Goal: Task Accomplishment & Management: Manage account settings

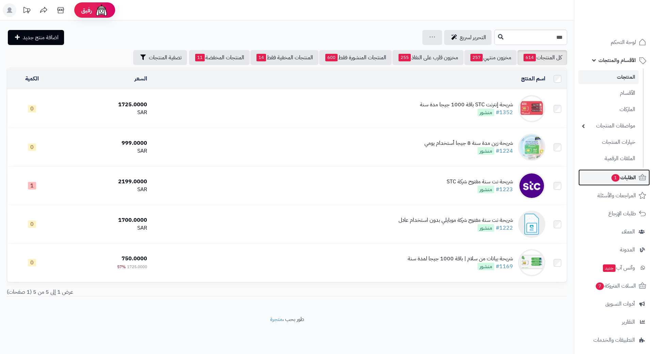
click at [611, 171] on link "الطلبات 1" at bounding box center [613, 177] width 71 height 16
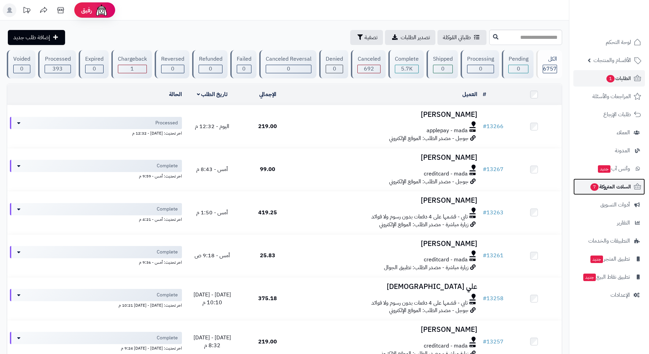
click at [590, 185] on span "7" at bounding box center [594, 186] width 8 height 7
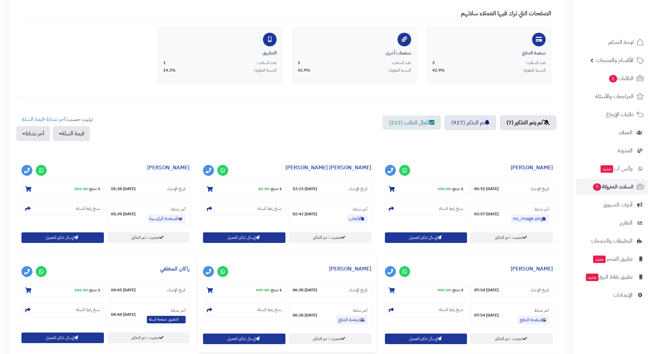
scroll to position [136, 0]
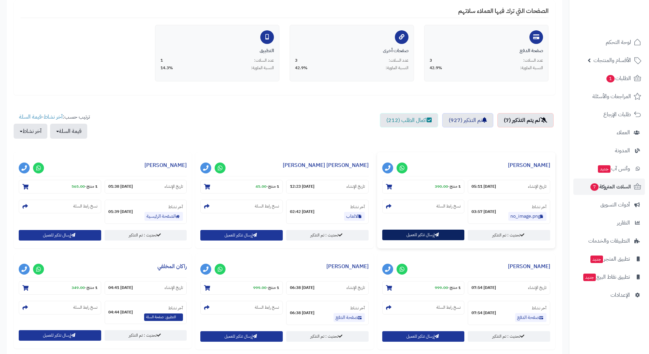
click at [402, 236] on button "إرسال تذكير للعميل" at bounding box center [423, 234] width 82 height 11
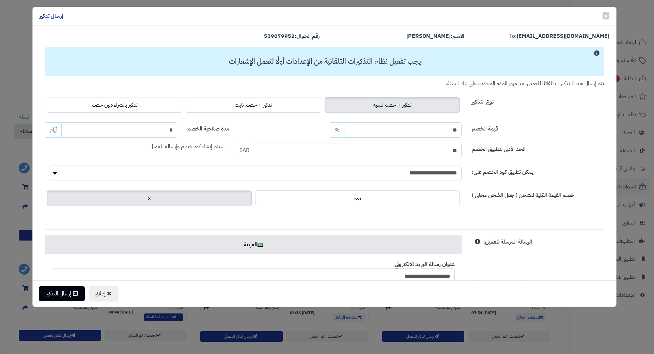
drag, startPoint x: 140, startPoint y: 102, endPoint x: 131, endPoint y: 129, distance: 28.7
click at [138, 102] on span "تذكير بالشراء دون خصم" at bounding box center [114, 105] width 46 height 8
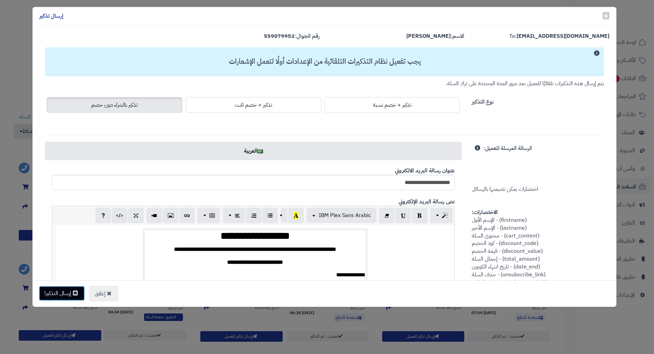
click at [72, 291] on button "إرسال التذكير!" at bounding box center [62, 293] width 46 height 15
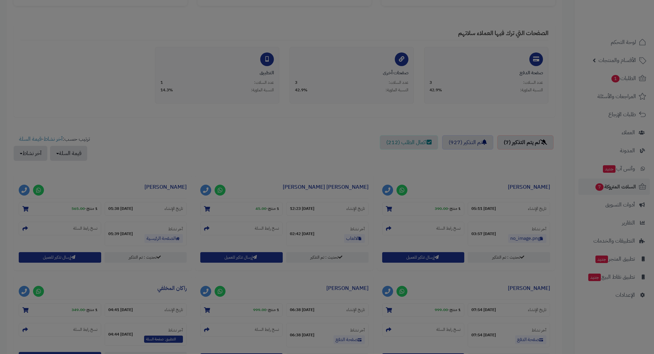
scroll to position [158, 0]
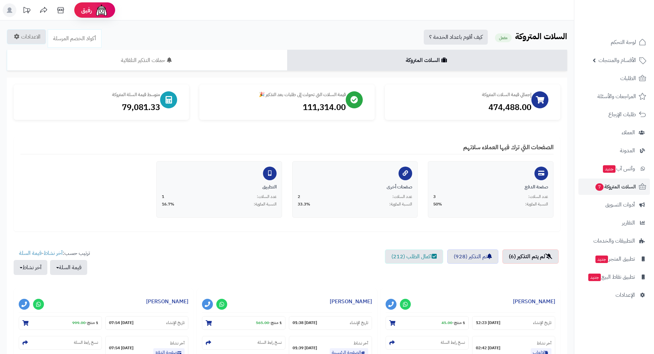
scroll to position [136, 0]
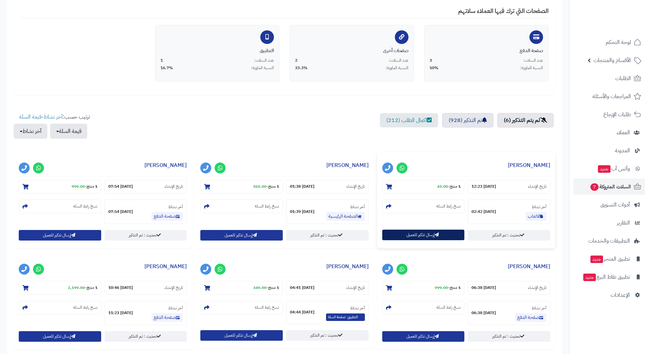
click at [423, 240] on button "إرسال تذكير للعميل" at bounding box center [423, 234] width 82 height 11
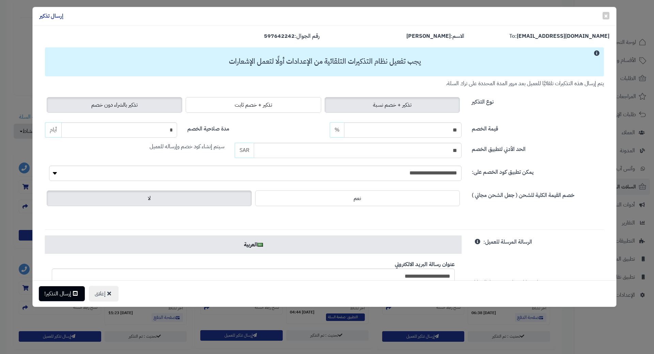
drag, startPoint x: 160, startPoint y: 100, endPoint x: 154, endPoint y: 105, distance: 7.5
click at [159, 101] on label "تذكير بالشراء دون خصم" at bounding box center [114, 105] width 135 height 16
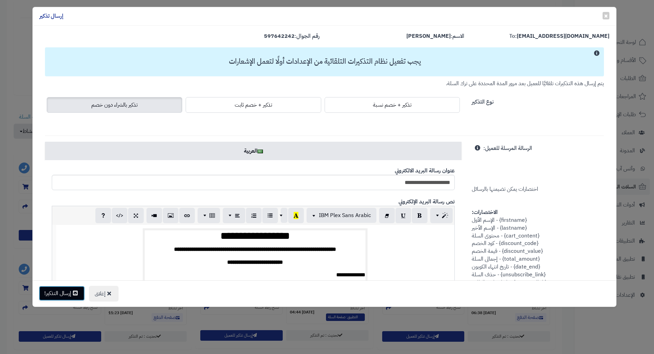
click at [65, 292] on button "إرسال التذكير!" at bounding box center [62, 293] width 46 height 15
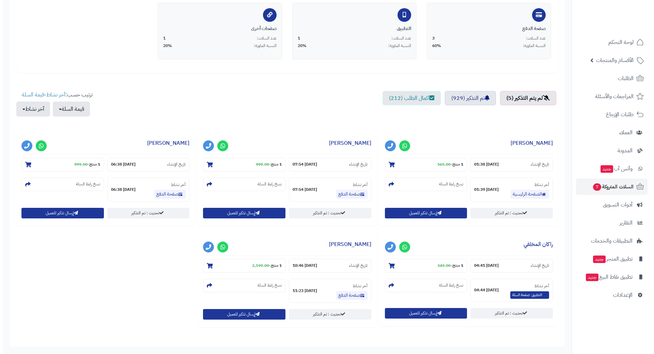
scroll to position [170, 0]
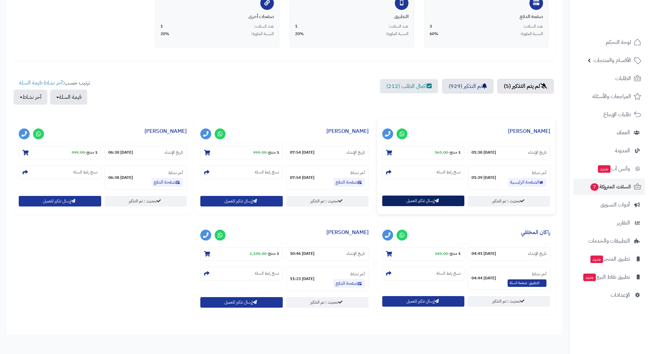
click at [428, 199] on button "إرسال تذكير للعميل" at bounding box center [423, 200] width 82 height 11
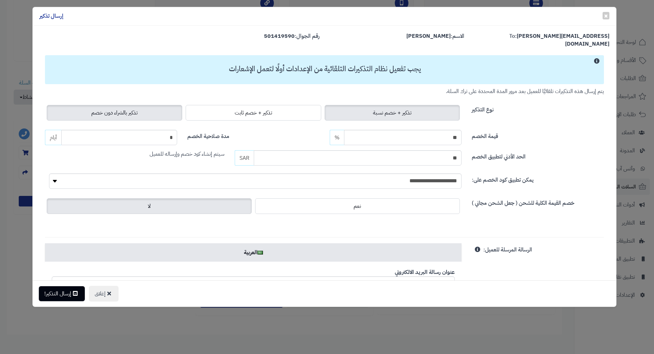
drag, startPoint x: 140, startPoint y: 106, endPoint x: 140, endPoint y: 111, distance: 4.8
click at [138, 109] on span "تذكير بالشراء دون خصم" at bounding box center [114, 113] width 46 height 8
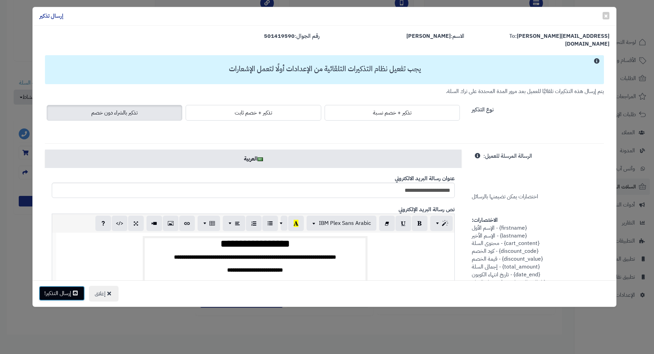
click at [74, 291] on icon at bounding box center [75, 292] width 5 height 5
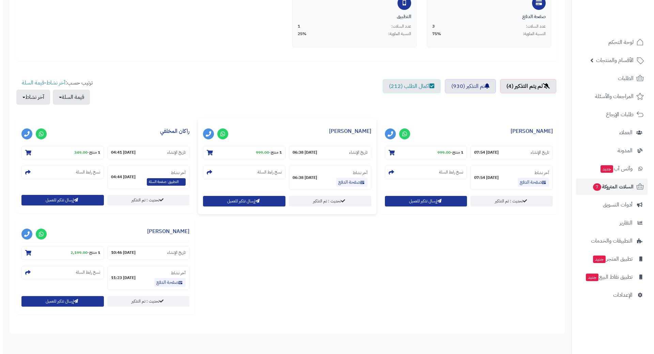
scroll to position [170, 0]
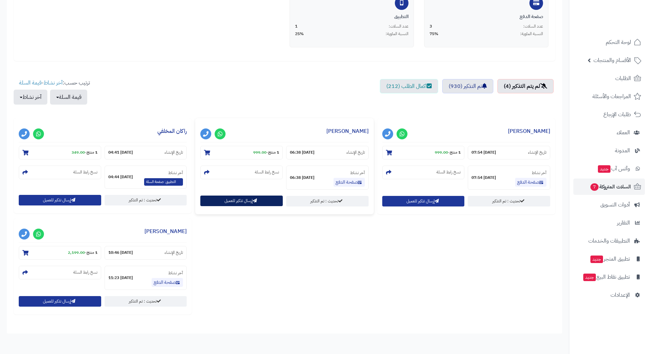
click at [251, 201] on button "إرسال تذكير للعميل" at bounding box center [241, 200] width 82 height 11
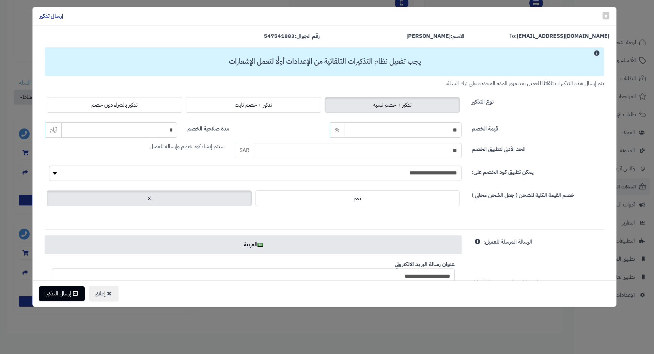
drag, startPoint x: 134, startPoint y: 107, endPoint x: 130, endPoint y: 113, distance: 7.0
click at [134, 107] on span "تذكير بالشراء دون خصم" at bounding box center [114, 105] width 46 height 8
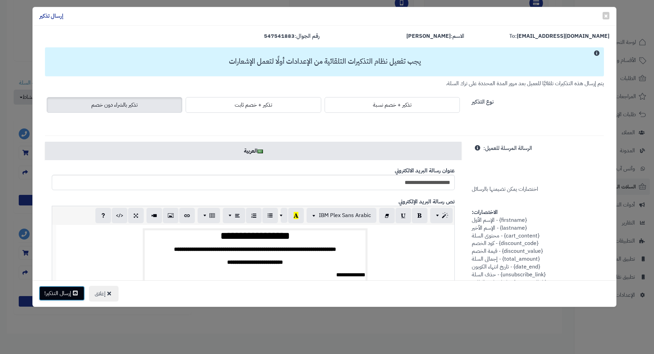
click at [55, 297] on button "إرسال التذكير!" at bounding box center [62, 293] width 46 height 15
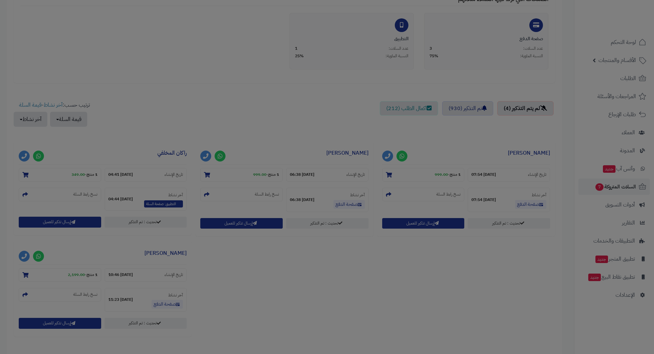
scroll to position [192, 0]
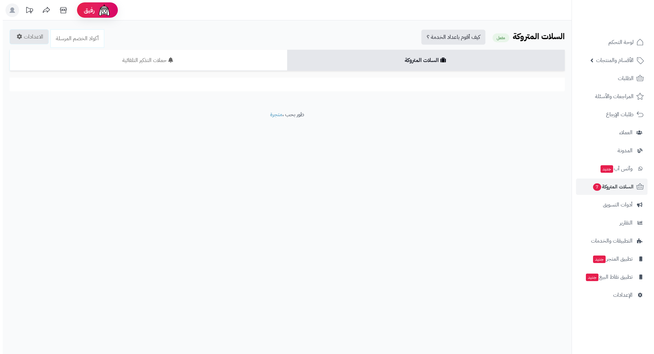
scroll to position [103, 0]
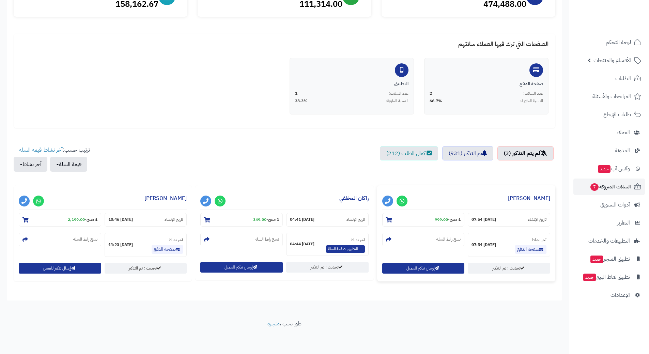
click at [401, 273] on div "تحديث : تم التذكير إرسال تذكير للعميل" at bounding box center [465, 269] width 171 height 13
click at [400, 270] on button "إرسال تذكير للعميل" at bounding box center [423, 267] width 82 height 11
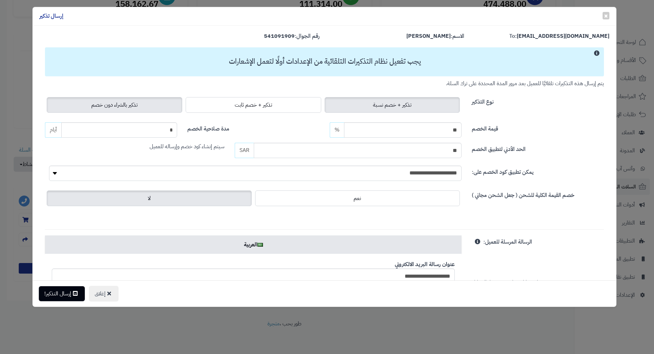
drag, startPoint x: 149, startPoint y: 104, endPoint x: 138, endPoint y: 108, distance: 11.6
click at [149, 104] on label "تذكير بالشراء دون خصم" at bounding box center [114, 105] width 135 height 16
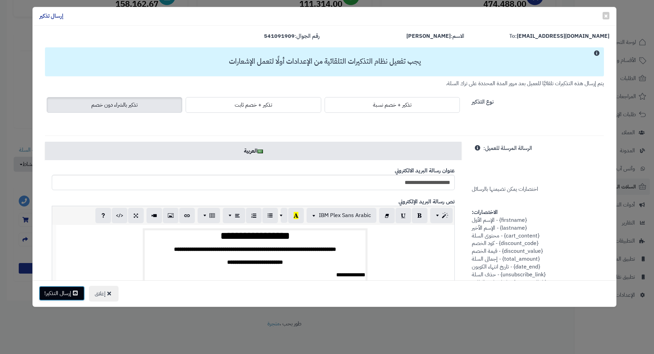
click at [68, 299] on button "إرسال التذكير!" at bounding box center [62, 293] width 46 height 15
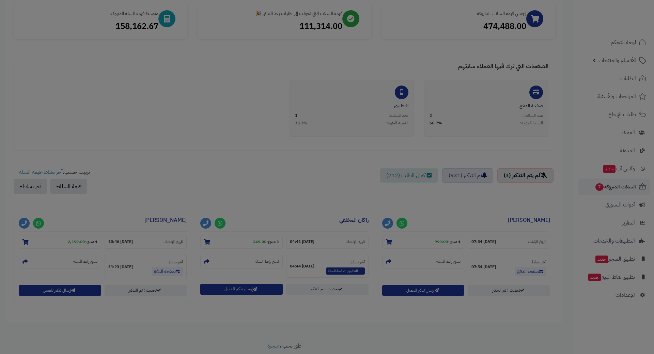
scroll to position [125, 0]
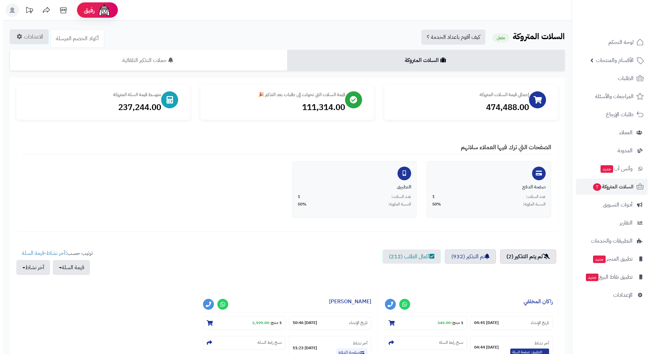
scroll to position [103, 0]
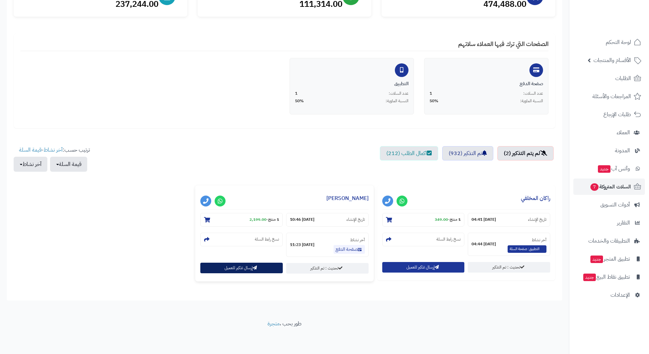
click at [235, 270] on button "إرسال تذكير للعميل" at bounding box center [241, 267] width 82 height 11
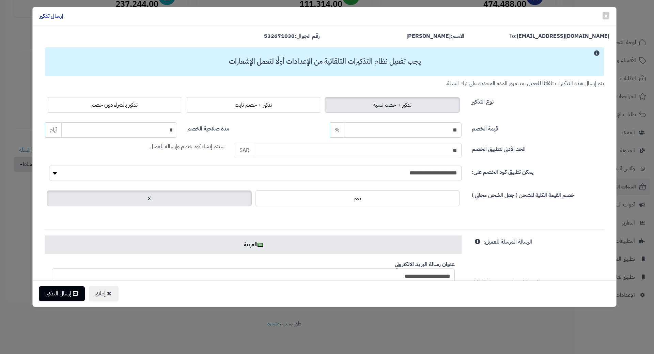
drag, startPoint x: 118, startPoint y: 105, endPoint x: 117, endPoint y: 113, distance: 8.6
click at [119, 105] on span "تذكير بالشراء دون خصم" at bounding box center [114, 105] width 46 height 8
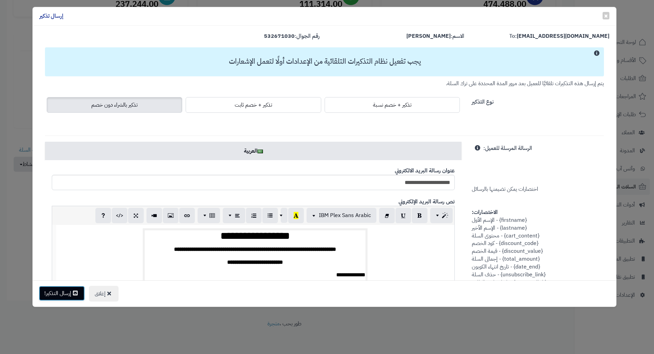
click at [66, 298] on button "إرسال التذكير!" at bounding box center [62, 293] width 46 height 15
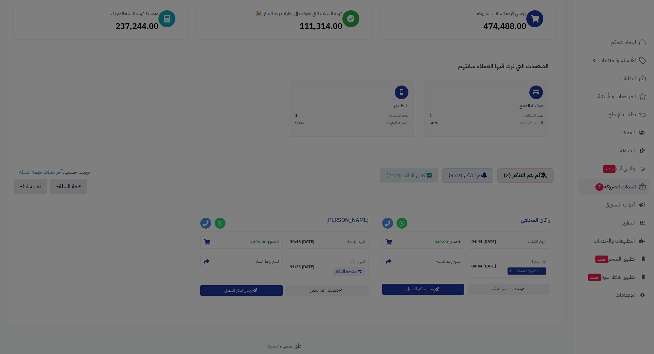
scroll to position [125, 0]
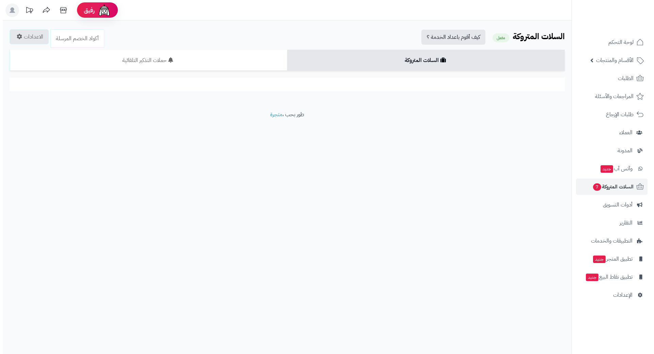
scroll to position [68, 0]
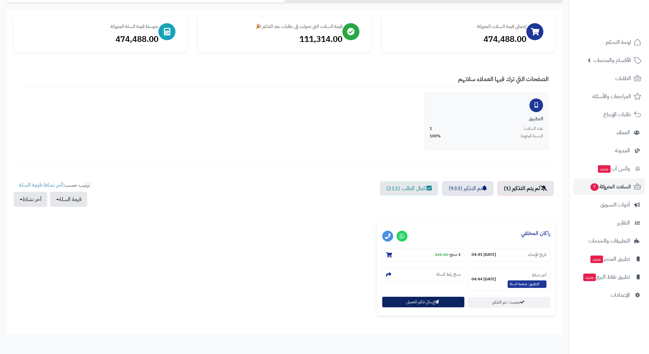
click at [405, 301] on button "إرسال تذكير للعميل" at bounding box center [423, 302] width 82 height 11
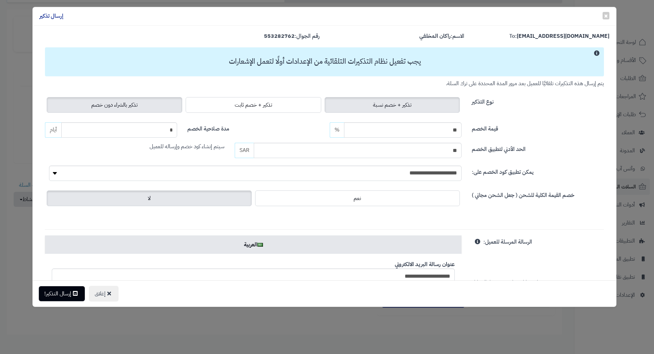
drag, startPoint x: 150, startPoint y: 106, endPoint x: 141, endPoint y: 113, distance: 11.4
click at [150, 106] on label "تذكير بالشراء دون خصم" at bounding box center [114, 105] width 135 height 16
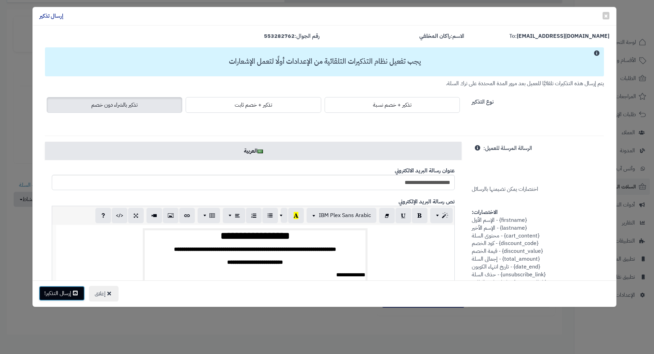
click at [67, 294] on button "إرسال التذكير!" at bounding box center [62, 293] width 46 height 15
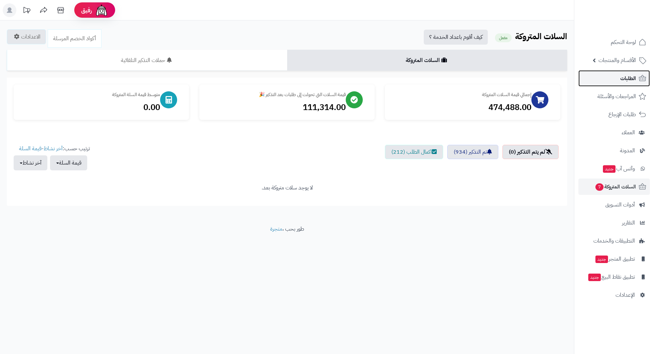
click at [592, 81] on link "الطلبات" at bounding box center [613, 78] width 71 height 16
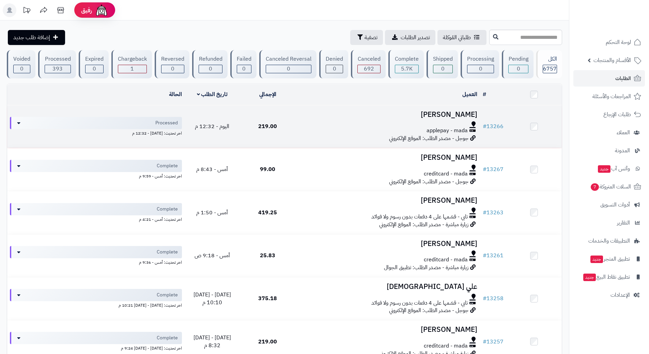
click at [307, 125] on div at bounding box center [387, 123] width 179 height 5
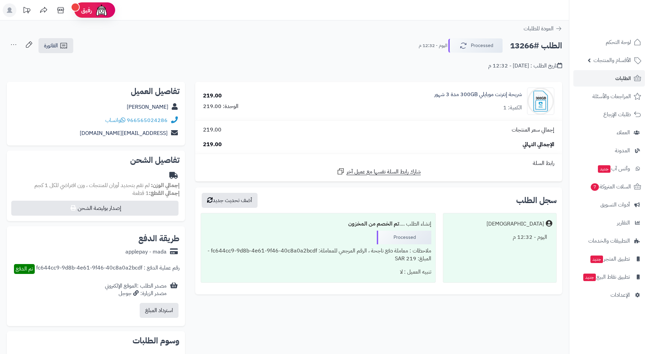
click at [533, 48] on h2 "الطلب #13266" at bounding box center [536, 46] width 52 height 14
copy div "الطلب #13266 Processed"
click at [124, 118] on icon at bounding box center [123, 119] width 5 height 5
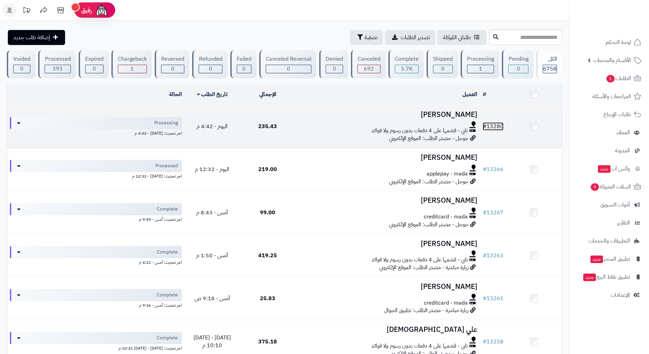
click at [499, 125] on link "# 13280" at bounding box center [492, 126] width 21 height 8
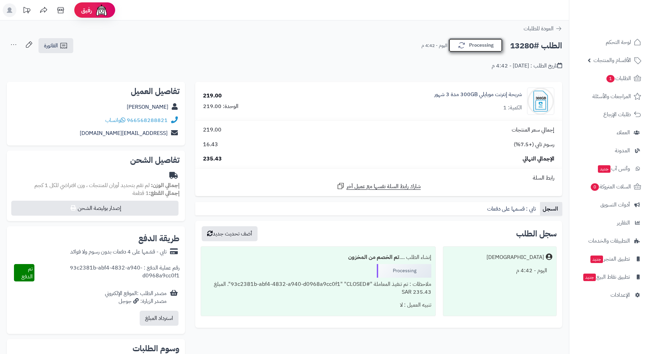
click at [474, 49] on button "Processing" at bounding box center [475, 45] width 54 height 14
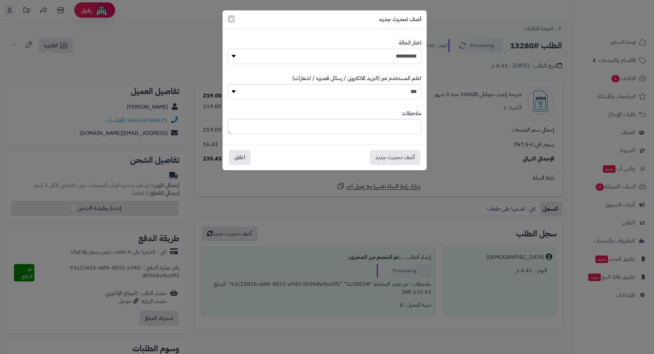
click at [416, 58] on select "**********" at bounding box center [324, 56] width 193 height 15
select select "*"
click at [228, 49] on select "**********" at bounding box center [324, 56] width 193 height 15
click at [394, 153] on button "أضف تحديث جديد" at bounding box center [395, 156] width 50 height 15
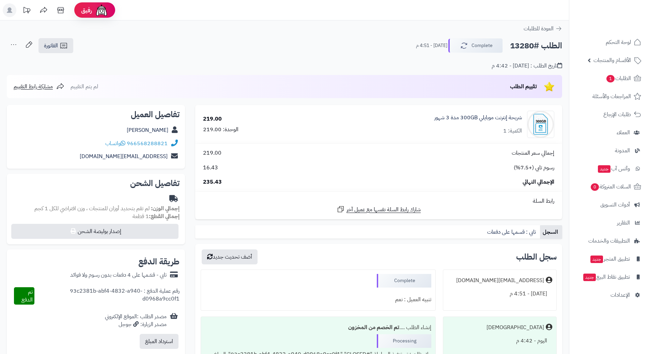
click at [523, 46] on h2 "الطلب #13280" at bounding box center [536, 46] width 52 height 14
copy h2 "13280"
click at [609, 80] on span "1" at bounding box center [610, 78] width 8 height 7
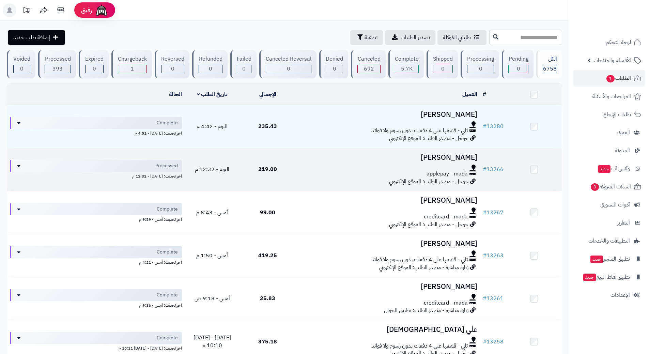
click at [322, 164] on div at bounding box center [387, 166] width 179 height 5
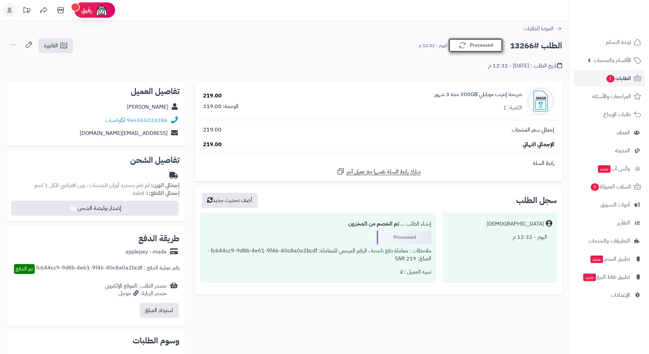
click at [459, 48] on icon "button" at bounding box center [462, 45] width 8 height 8
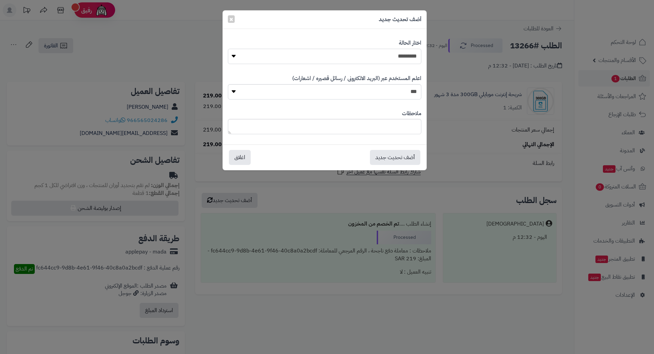
click at [401, 55] on select "**********" at bounding box center [324, 56] width 193 height 15
drag, startPoint x: 450, startPoint y: 86, endPoint x: 475, endPoint y: 78, distance: 25.4
click at [451, 86] on div "**********" at bounding box center [327, 177] width 654 height 354
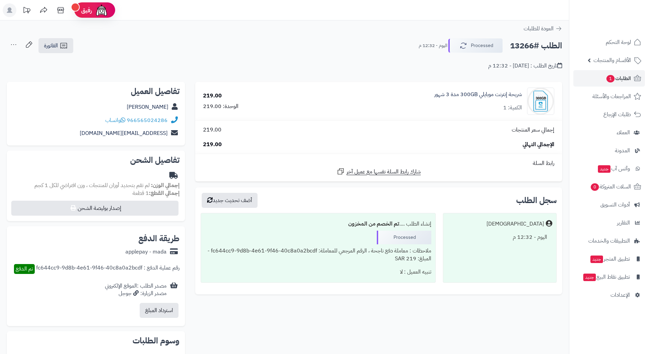
click at [541, 47] on h2 "الطلب #13266" at bounding box center [536, 46] width 52 height 14
click at [542, 46] on h2 "الطلب #13266" at bounding box center [536, 46] width 52 height 14
click at [543, 46] on h2 "الطلب #13266" at bounding box center [536, 46] width 52 height 14
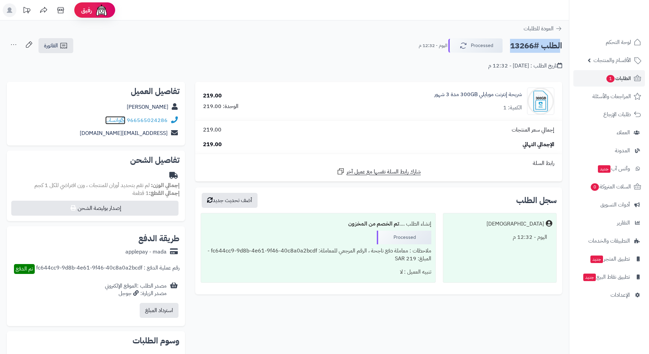
click at [124, 120] on icon at bounding box center [123, 119] width 5 height 5
